Goal: Task Accomplishment & Management: Complete application form

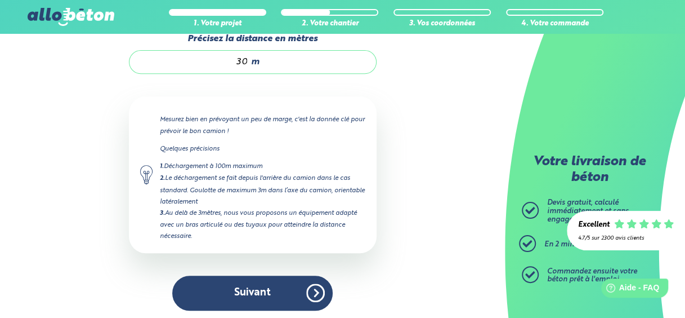
click at [268, 294] on button "Suivant" at bounding box center [252, 292] width 161 height 34
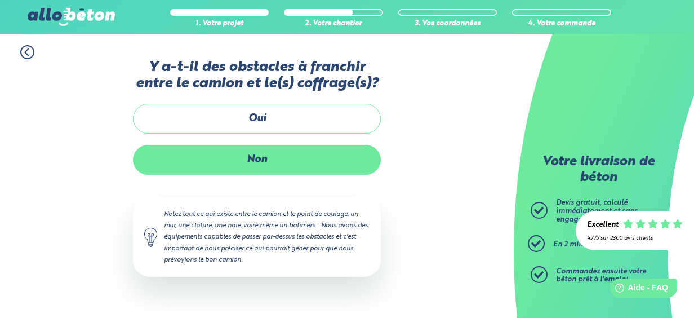
click at [270, 160] on label "Non" at bounding box center [257, 160] width 248 height 30
click at [0, 0] on input "Non" at bounding box center [0, 0] width 0 height 0
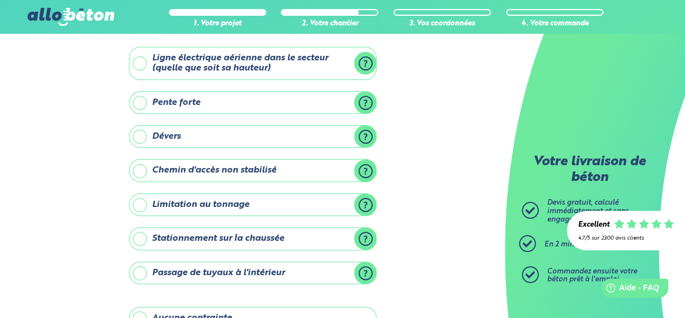
scroll to position [113, 0]
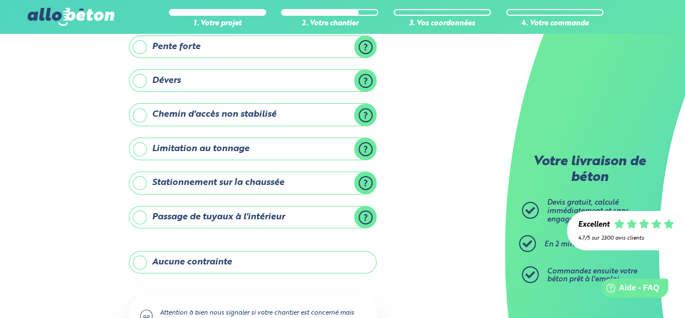
click at [206, 260] on label "Aucune contrainte" at bounding box center [253, 262] width 248 height 23
drag, startPoint x: 206, startPoint y: 260, endPoint x: 137, endPoint y: 262, distance: 68.7
click at [137, 262] on label "Aucune contrainte" at bounding box center [253, 262] width 248 height 23
click at [0, 0] on input "Aucune contrainte" at bounding box center [0, 0] width 0 height 0
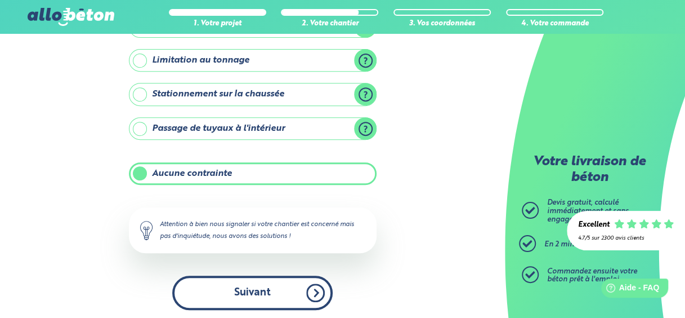
click at [255, 295] on button "Suivant" at bounding box center [252, 292] width 161 height 34
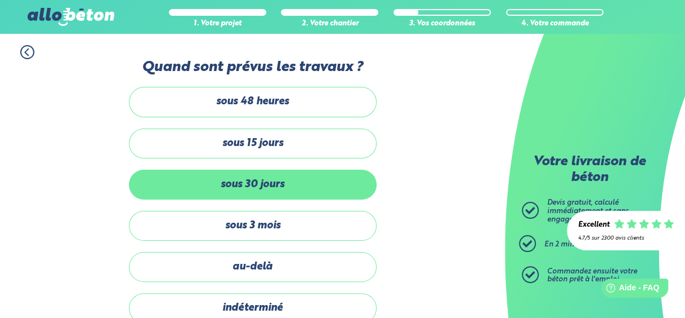
click at [246, 182] on label "sous 30 jours" at bounding box center [253, 185] width 248 height 30
click at [0, 0] on input "sous 30 jours" at bounding box center [0, 0] width 0 height 0
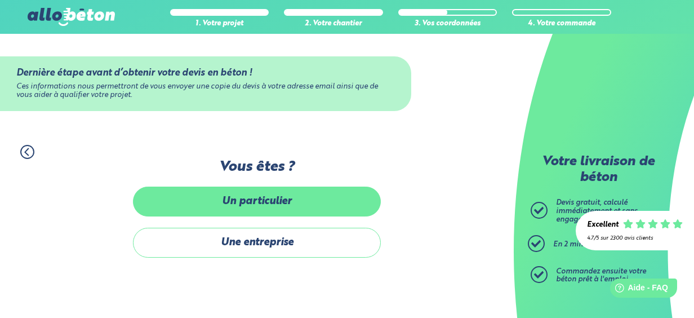
click at [282, 204] on label "Un particulier" at bounding box center [257, 201] width 248 height 30
click at [0, 0] on input "Un particulier" at bounding box center [0, 0] width 0 height 0
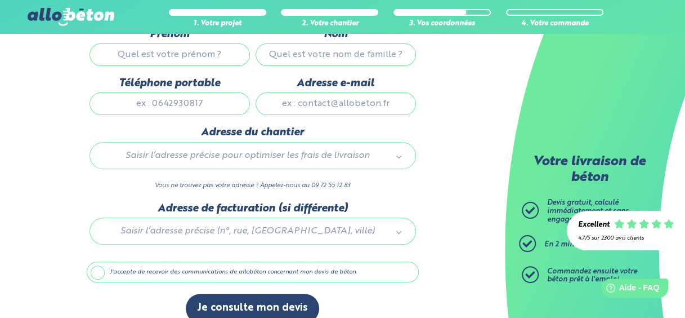
scroll to position [145, 0]
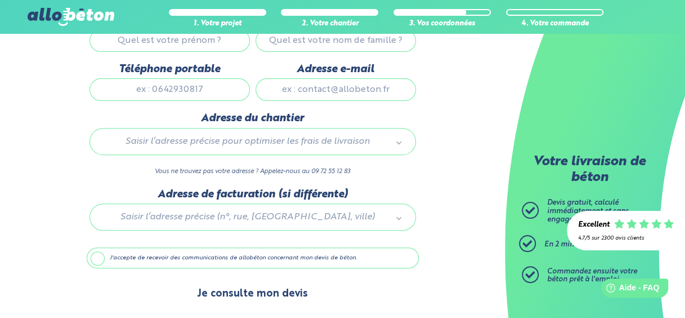
click at [271, 291] on button "Je consulte mon devis" at bounding box center [252, 293] width 133 height 29
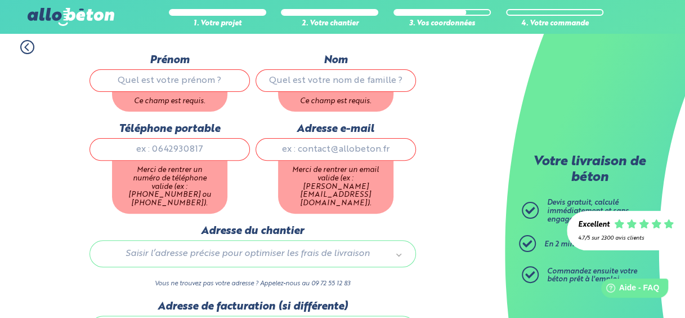
scroll to position [87, 0]
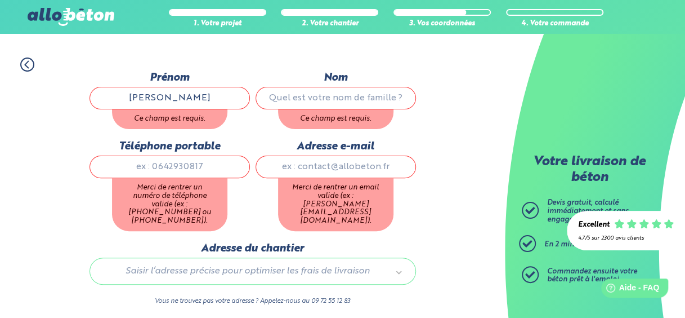
type input "[PERSON_NAME]"
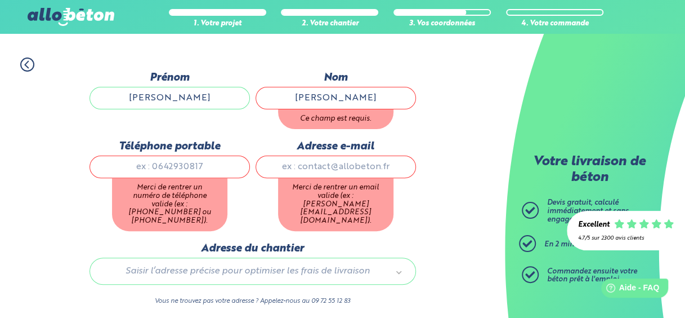
type input "[PERSON_NAME]"
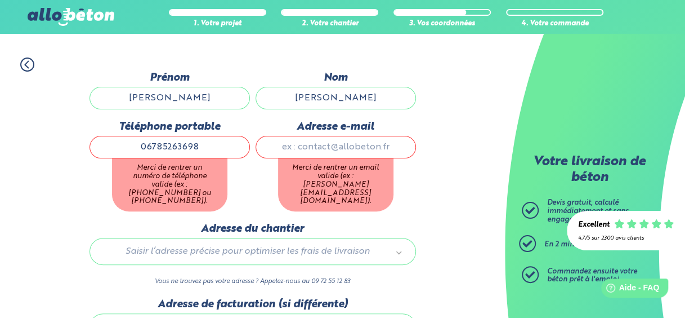
type input "06785263698"
click at [297, 153] on input "Adresse e-mail" at bounding box center [336, 147] width 161 height 23
click at [304, 148] on input "Adresse e-mail" at bounding box center [336, 147] width 161 height 23
click at [330, 149] on input "[EMAIL_ADDRESS][DOMAIN_NAME]" at bounding box center [336, 147] width 161 height 23
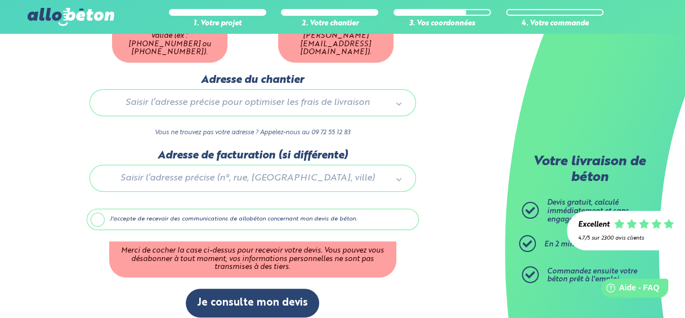
scroll to position [237, 0]
type input "[EMAIL_ADDRESS][DOMAIN_NAME]"
click at [100, 210] on label "J'accepte de recevoir des communications de allobéton concernant mon devis de b…" at bounding box center [253, 218] width 332 height 21
click at [0, 0] on input "J'accepte de recevoir des communications de allobéton concernant mon devis de b…" at bounding box center [0, 0] width 0 height 0
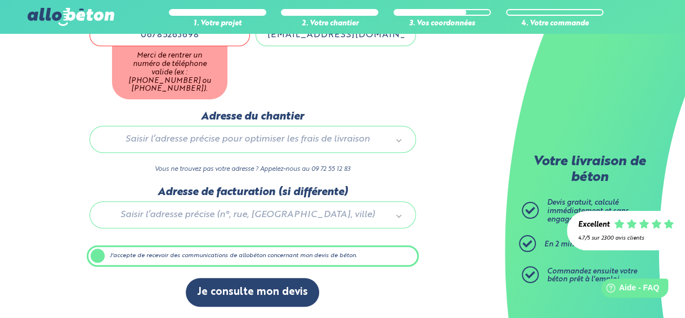
scroll to position [189, 0]
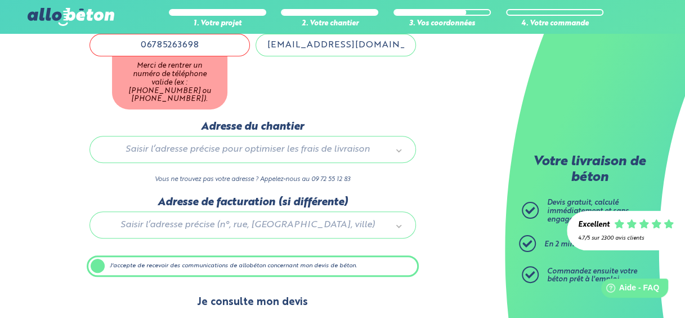
click at [251, 293] on button "Je consulte mon devis" at bounding box center [252, 302] width 133 height 29
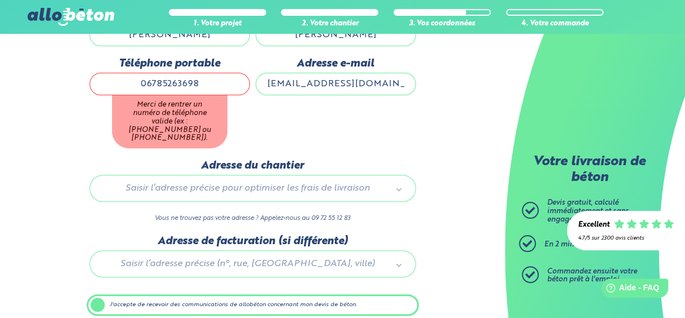
scroll to position [133, 0]
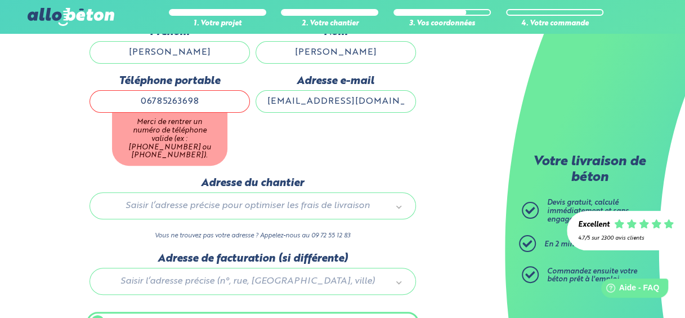
click at [143, 101] on input "06785263698" at bounding box center [170, 101] width 161 height 23
click at [136, 99] on input "336785263698" at bounding box center [170, 101] width 161 height 23
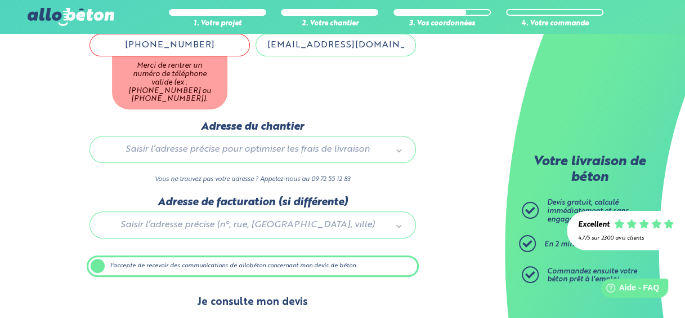
type input "[PHONE_NUMBER]"
click at [277, 288] on button "Je consulte mon devis" at bounding box center [252, 302] width 133 height 29
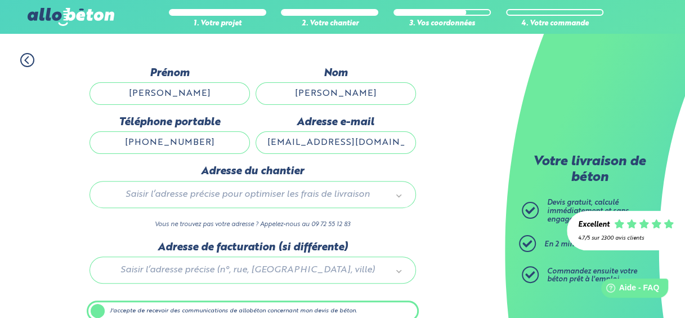
scroll to position [145, 0]
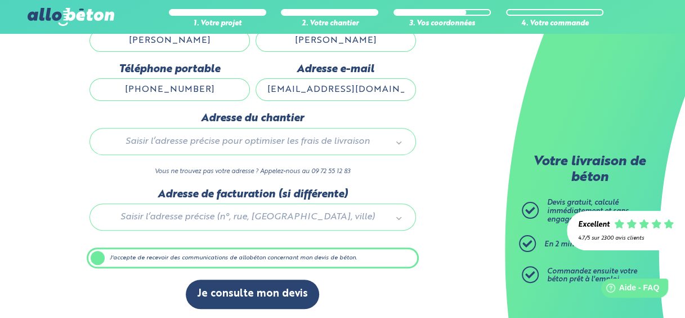
click at [241, 256] on label "J'accepte de recevoir des communications de allobéton concernant mon devis de b…" at bounding box center [253, 257] width 332 height 21
click at [0, 0] on input "J'accepte de recevoir des communications de allobéton concernant mon devis de b…" at bounding box center [0, 0] width 0 height 0
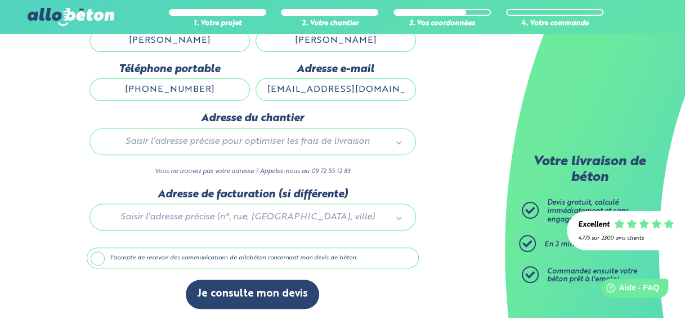
click at [221, 260] on label "J'accepte de recevoir des communications de allobéton concernant mon devis de b…" at bounding box center [253, 257] width 332 height 21
click at [0, 0] on input "J'accepte de recevoir des communications de allobéton concernant mon devis de b…" at bounding box center [0, 0] width 0 height 0
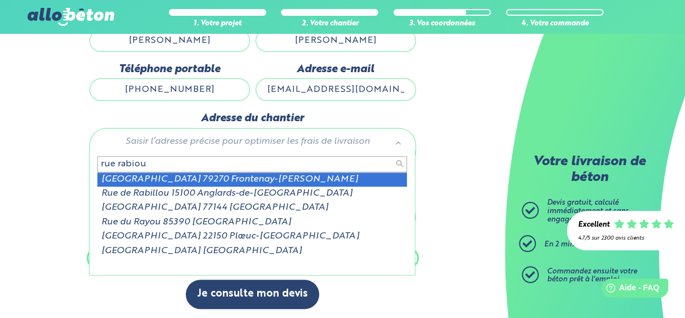
type input "rue rabiou"
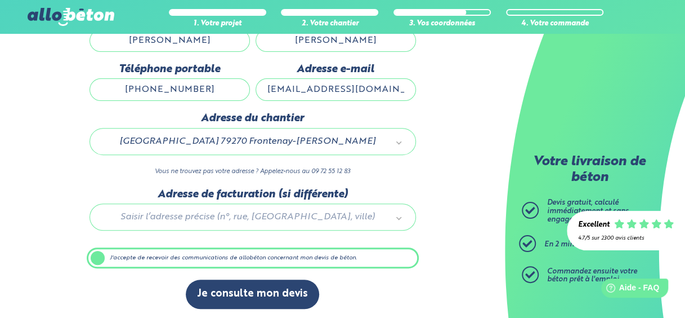
click at [251, 212] on div at bounding box center [253, 215] width 332 height 54
drag, startPoint x: 148, startPoint y: 141, endPoint x: 311, endPoint y: 139, distance: 163.4
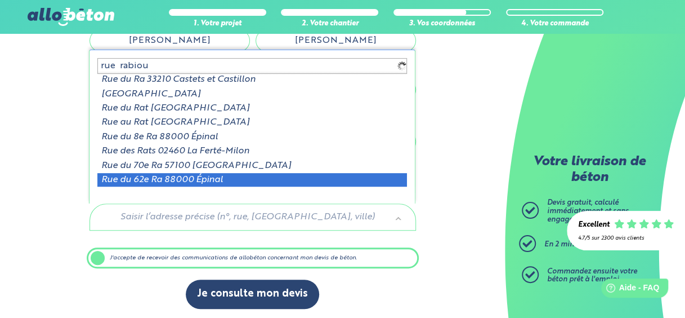
scroll to position [0, 0]
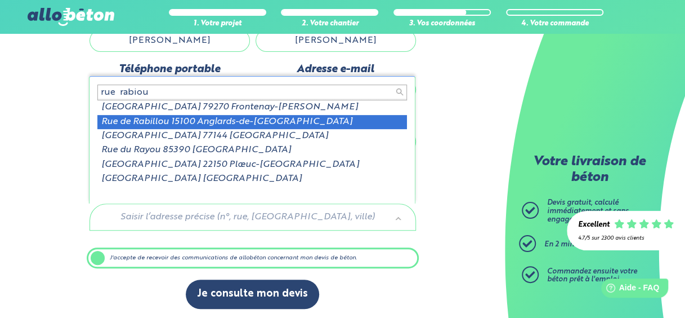
type input "rue rabiou"
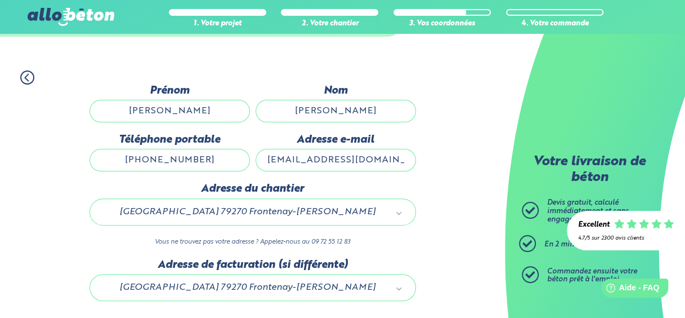
scroll to position [32, 0]
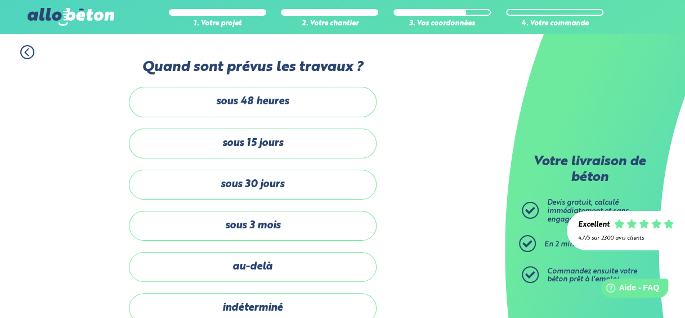
scroll to position [201, 0]
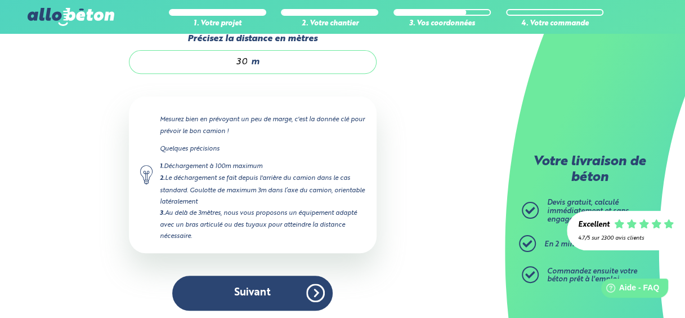
scroll to position [169, 0]
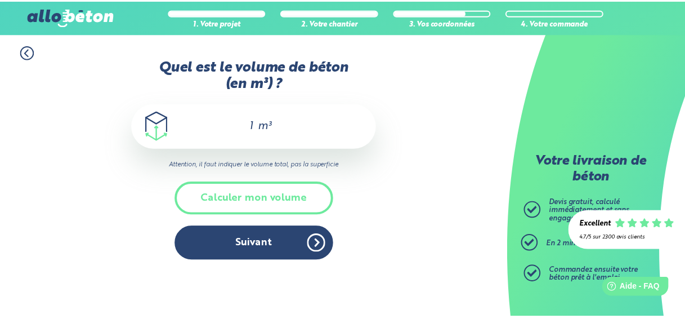
scroll to position [169, 0]
